Goal: Information Seeking & Learning: Find specific fact

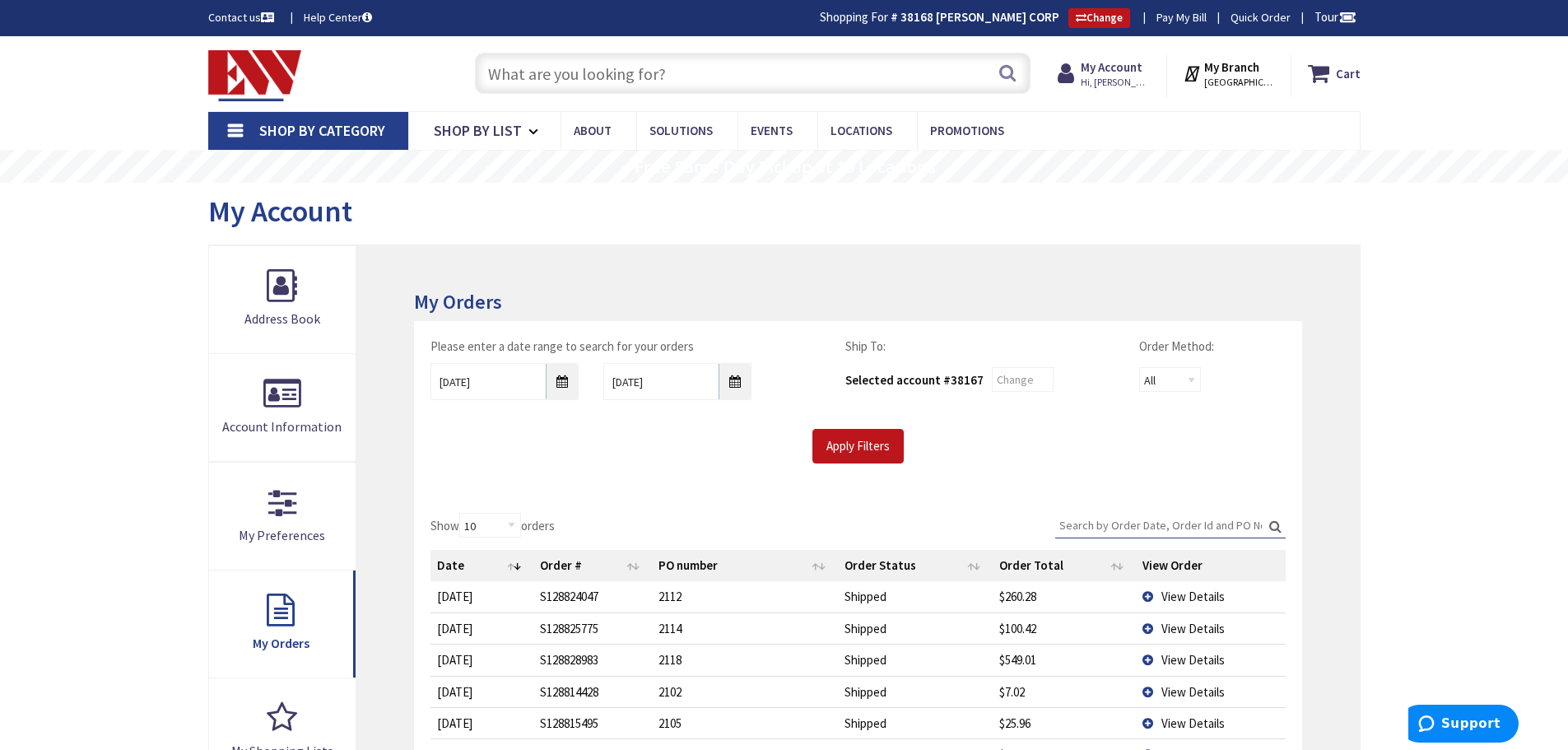
click at [613, 56] on input "text" at bounding box center [753, 74] width 556 height 41
click at [610, 68] on input "text" at bounding box center [753, 74] width 556 height 41
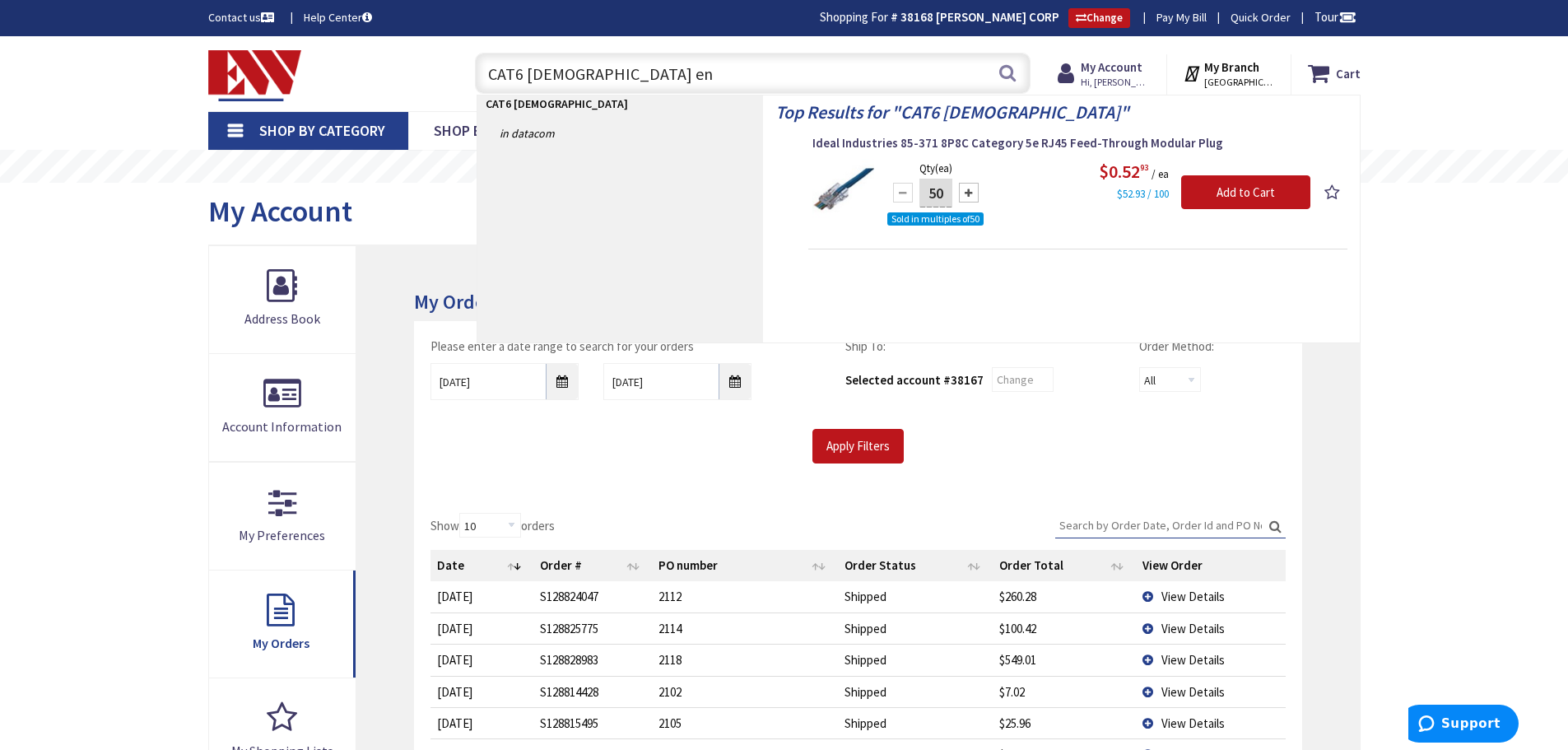
type input "CAT6 female end"
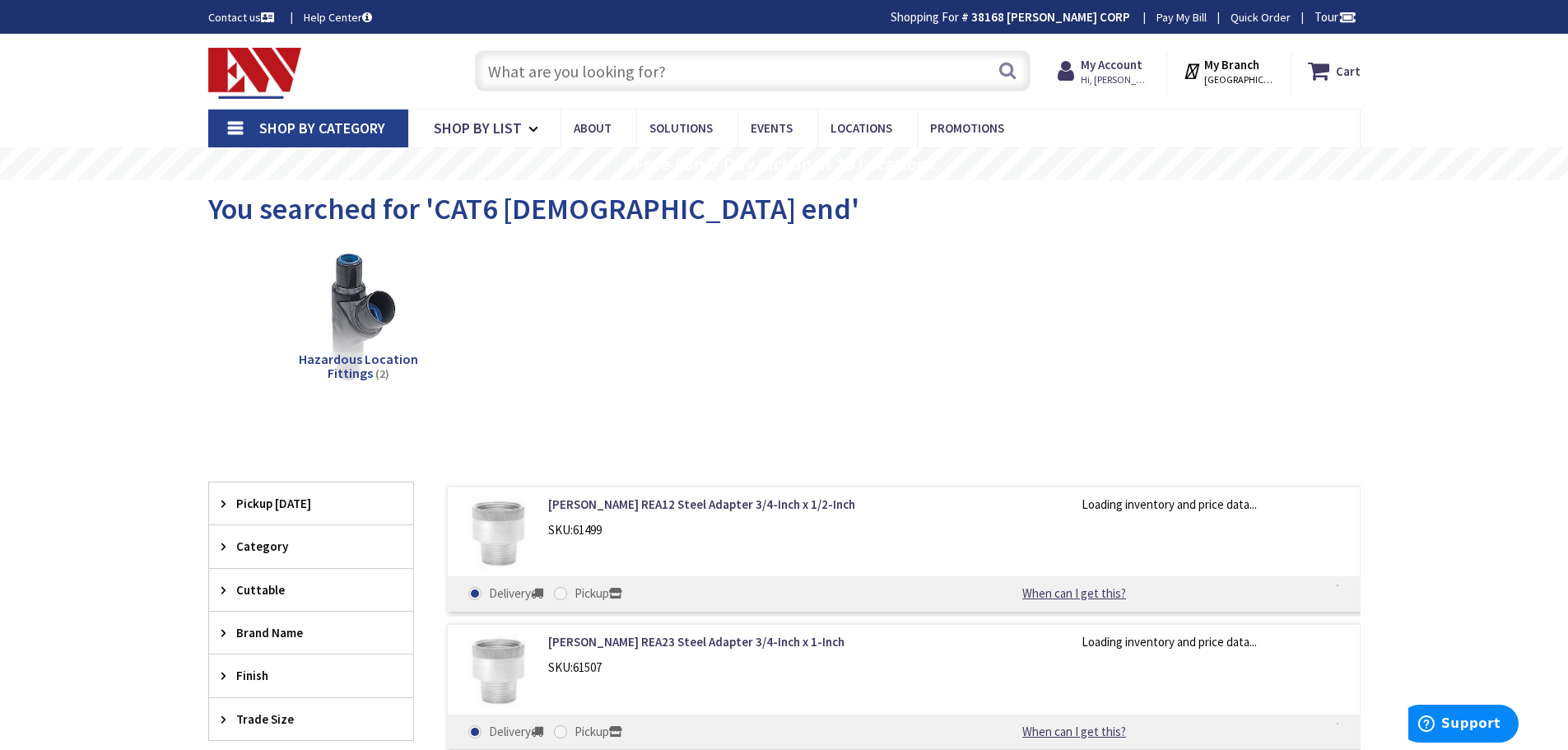
type input "[GEOGRAPHIC_DATA], [GEOGRAPHIC_DATA]"
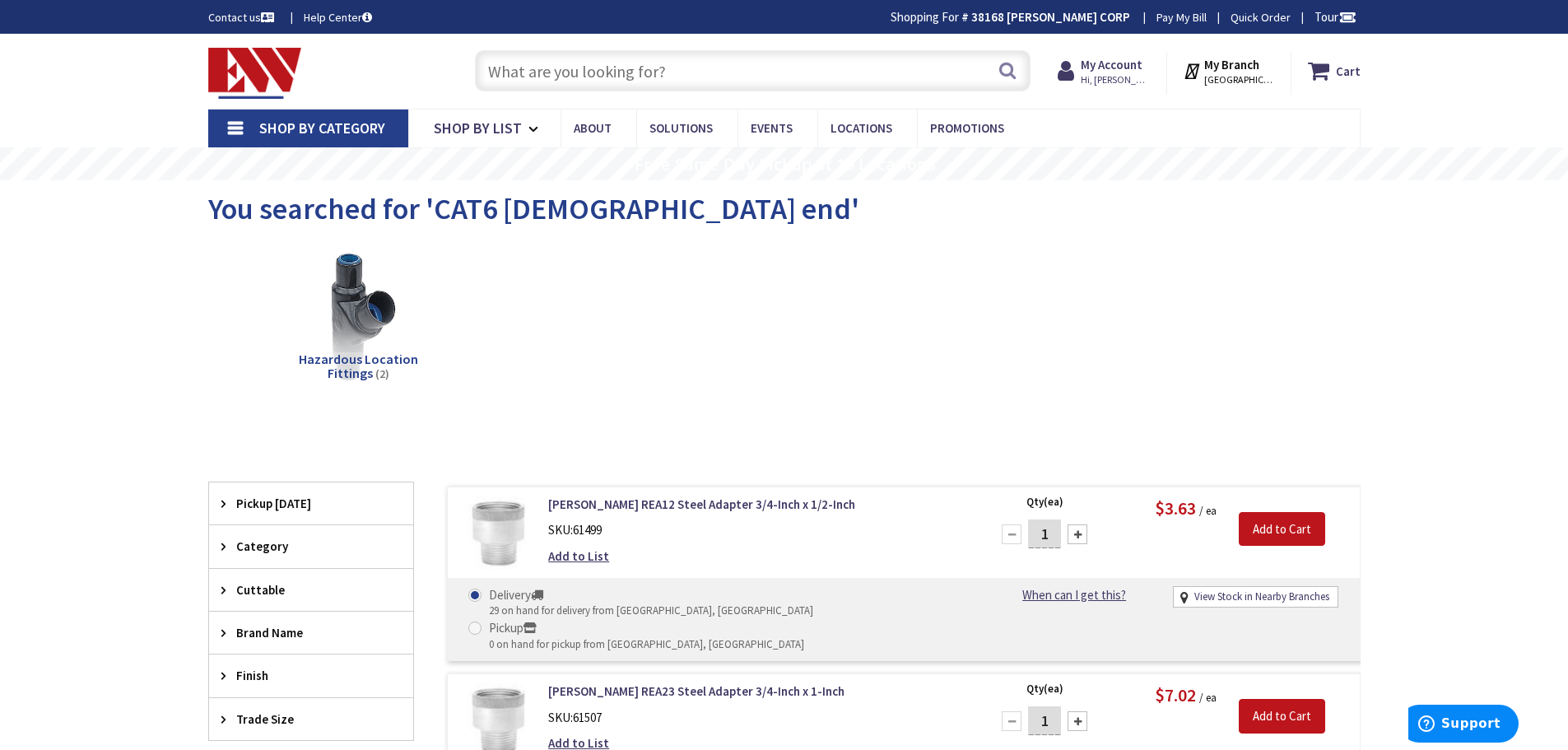
click at [657, 67] on input "text" at bounding box center [753, 71] width 556 height 41
click at [668, 71] on input "text" at bounding box center [753, 71] width 556 height 41
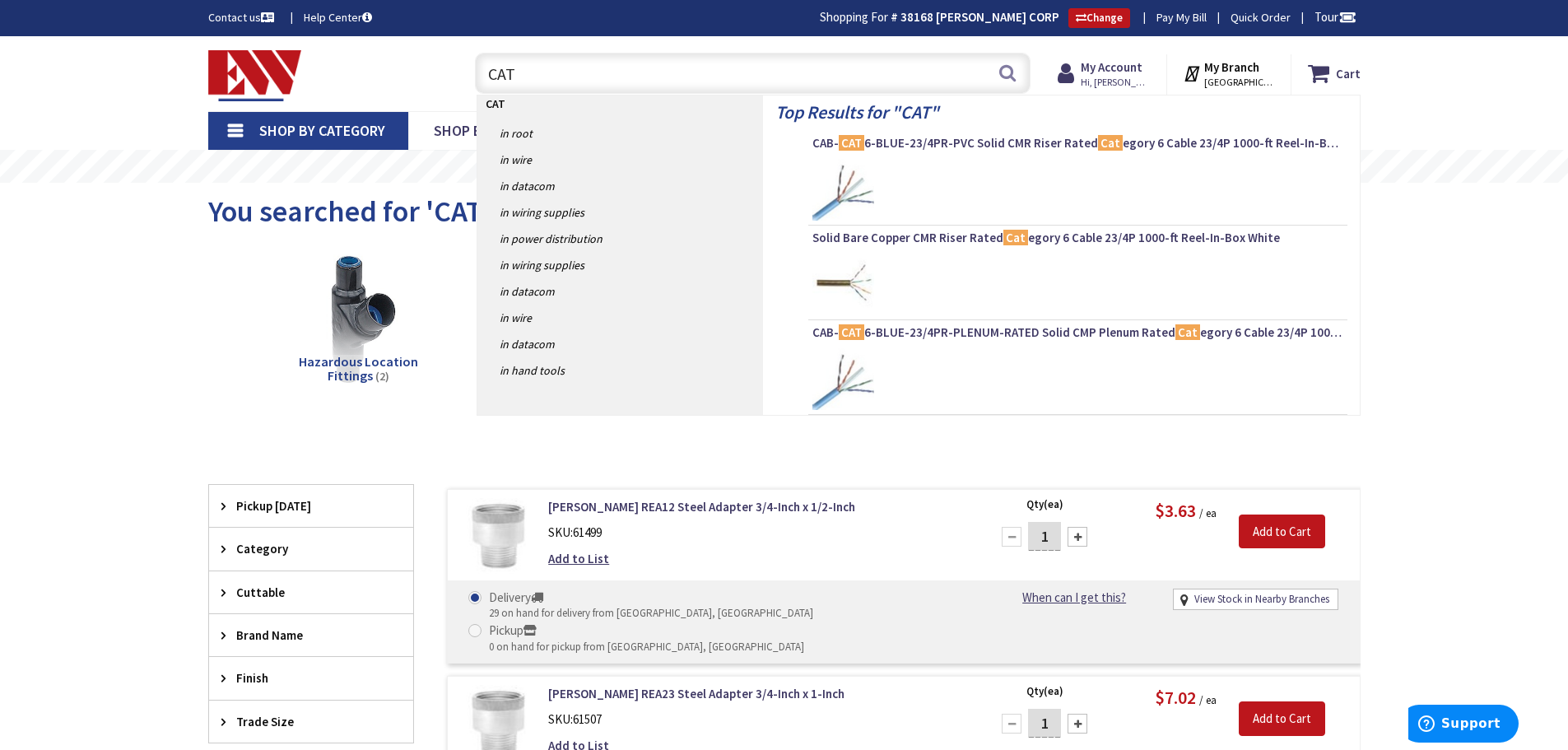
type input "CAT6"
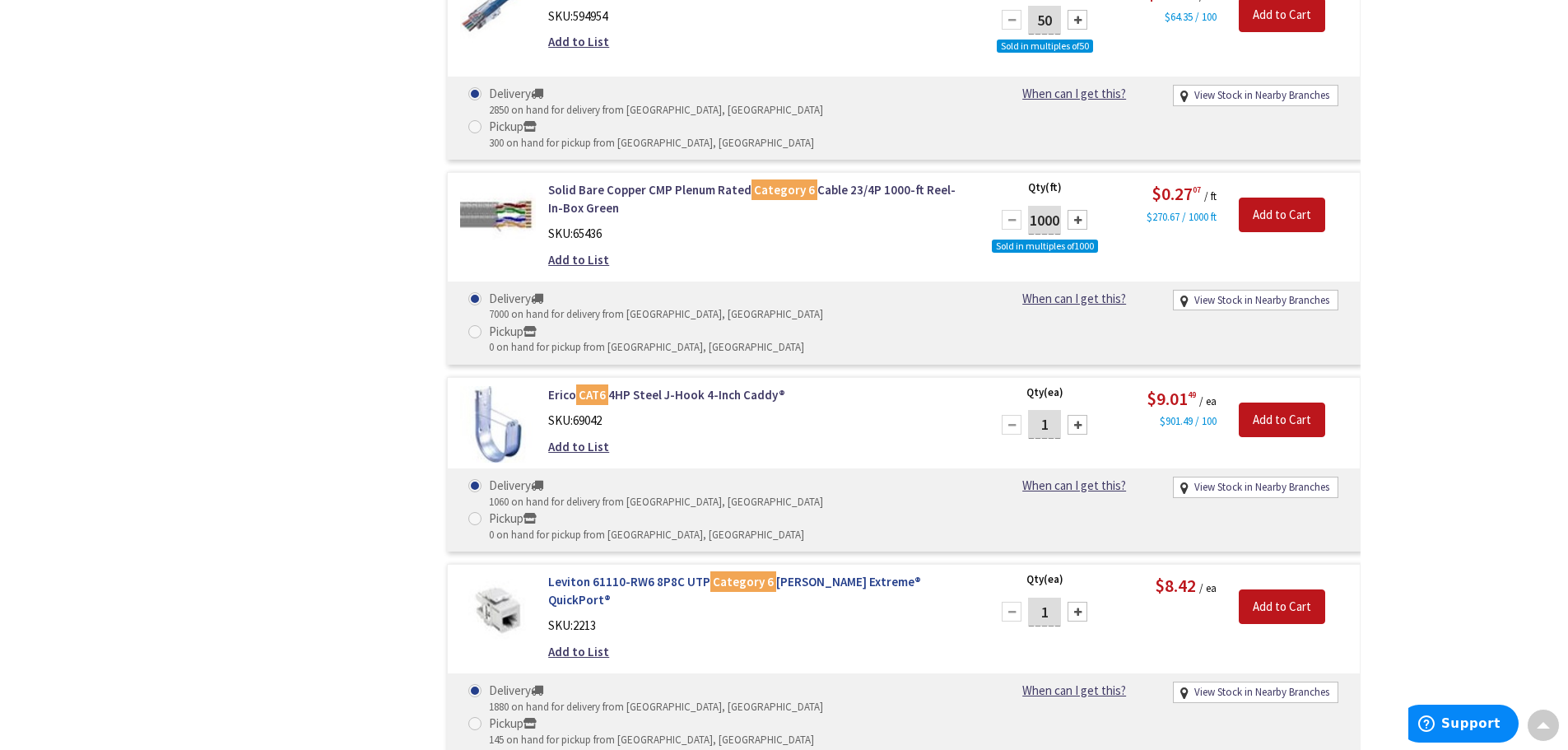
scroll to position [2637, 0]
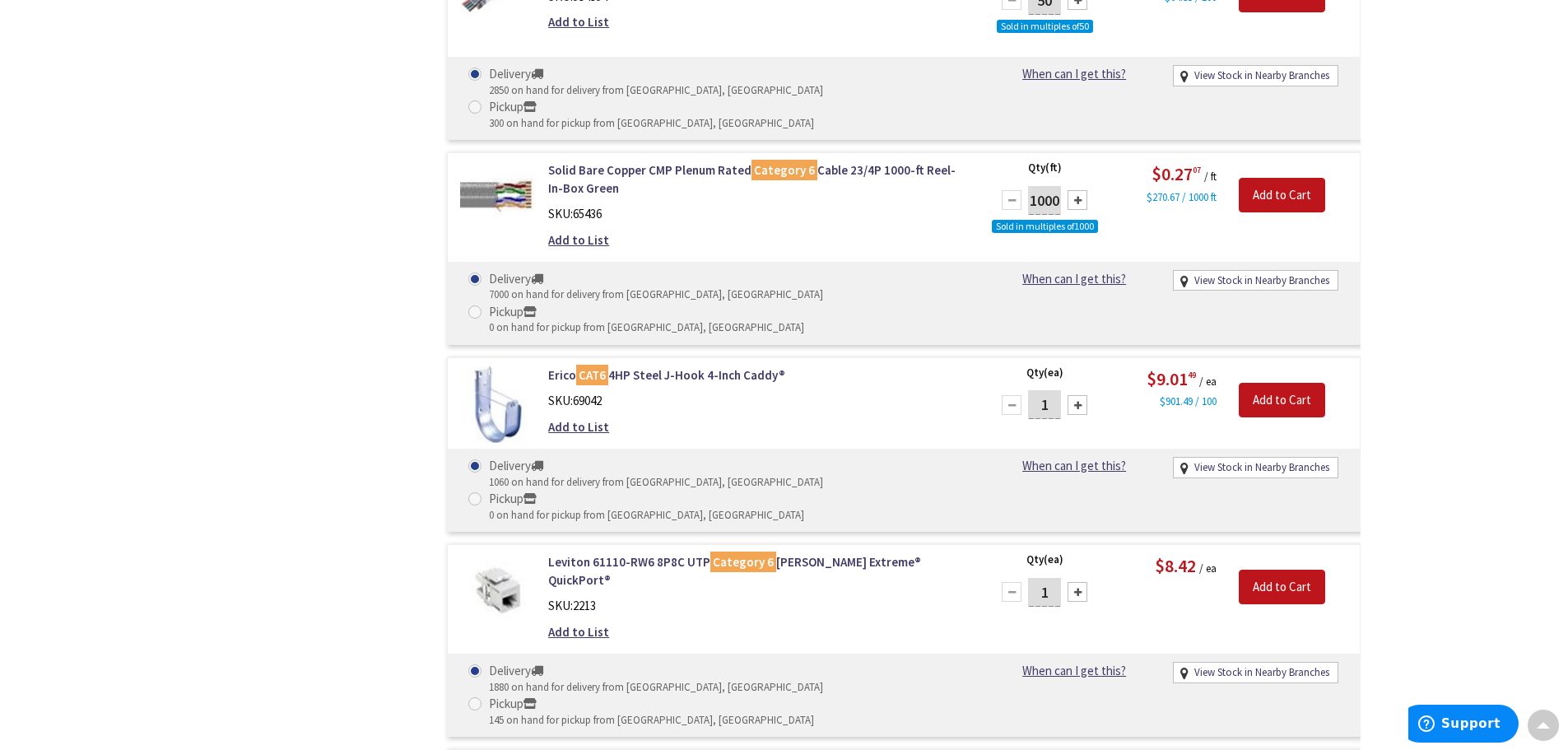
drag, startPoint x: 637, startPoint y: 560, endPoint x: 317, endPoint y: 474, distance: 331.4
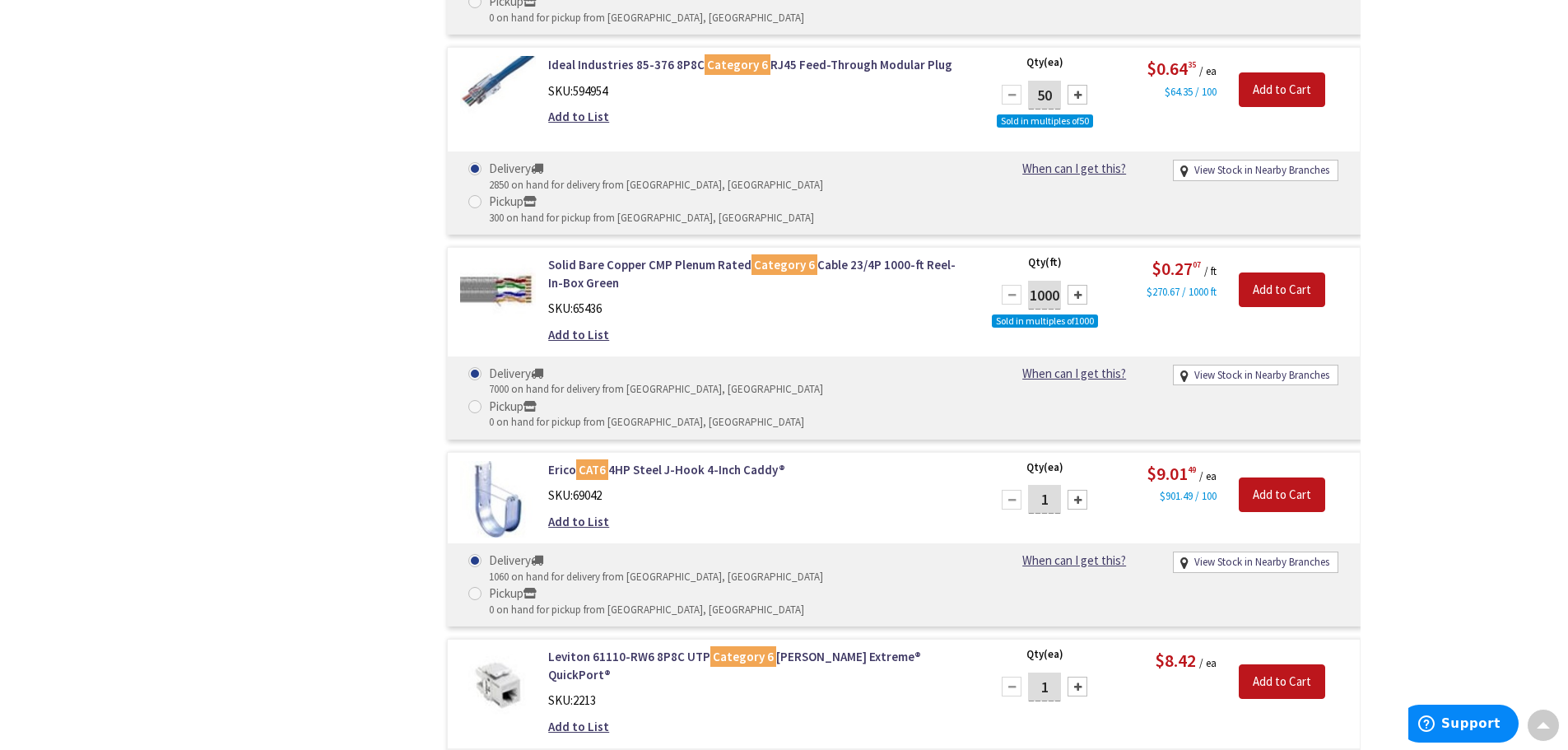
scroll to position [2472, 0]
